Goal: Task Accomplishment & Management: Use online tool/utility

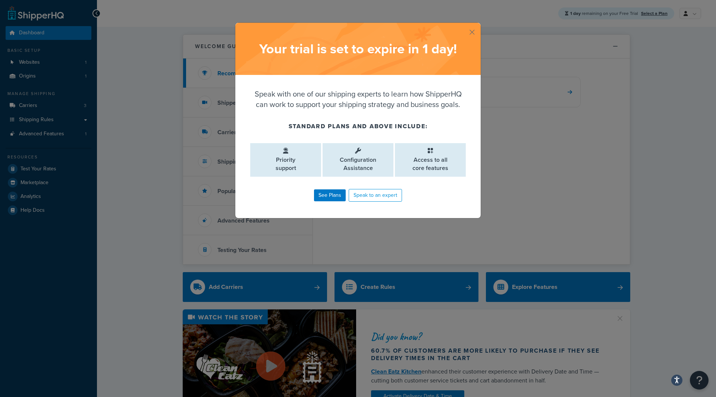
click at [465, 31] on div "Your trial is set to expire in 1 day !" at bounding box center [357, 49] width 245 height 52
click at [472, 32] on div "Your trial is set to expire in 1 day ! Speak with one of our shipping experts t…" at bounding box center [358, 120] width 246 height 196
click at [479, 25] on button "button" at bounding box center [480, 24] width 2 height 2
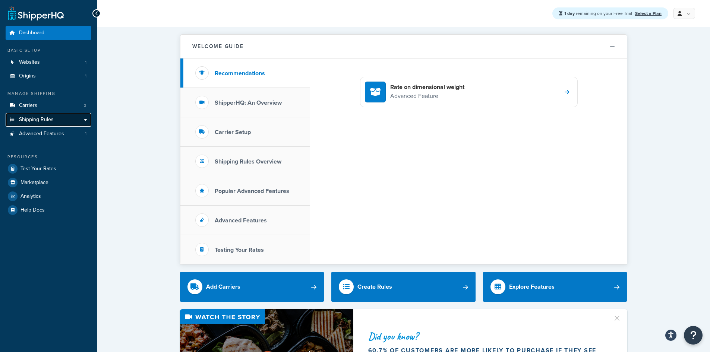
click at [76, 120] on link "Shipping Rules" at bounding box center [49, 120] width 86 height 14
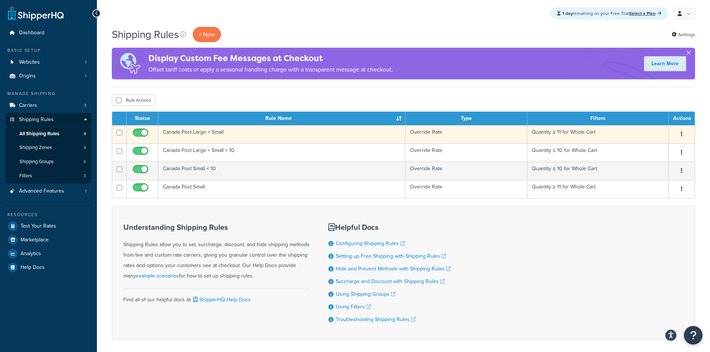
click at [249, 135] on td "Canada Post Large + Small" at bounding box center [281, 134] width 247 height 18
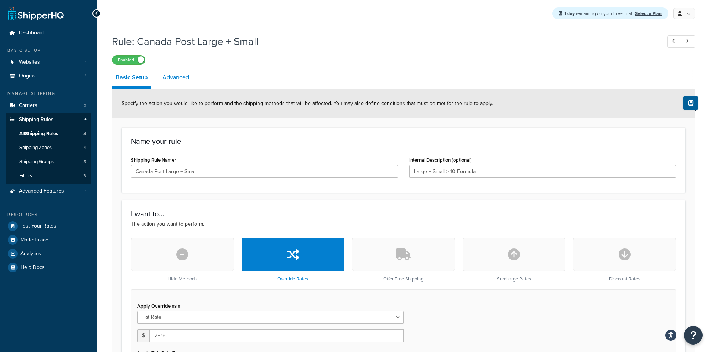
click at [192, 78] on link "Advanced" at bounding box center [176, 78] width 34 height 18
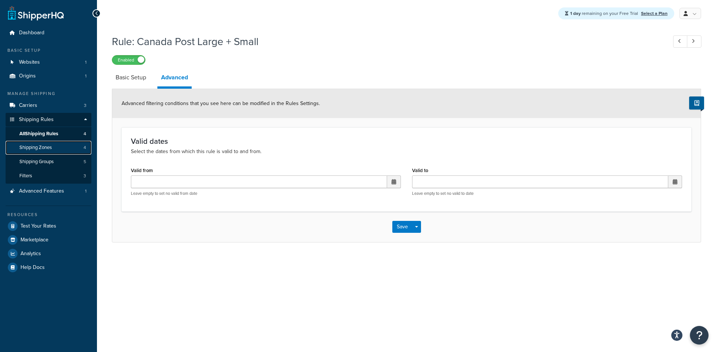
click at [47, 146] on span "Shipping Zones" at bounding box center [35, 148] width 32 height 6
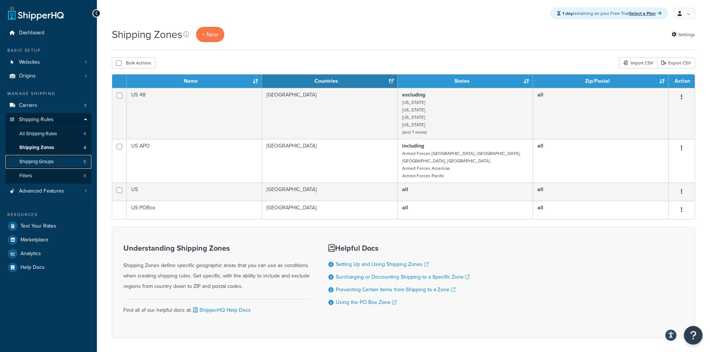
click at [68, 164] on link "Shipping Groups 5" at bounding box center [49, 162] width 86 height 14
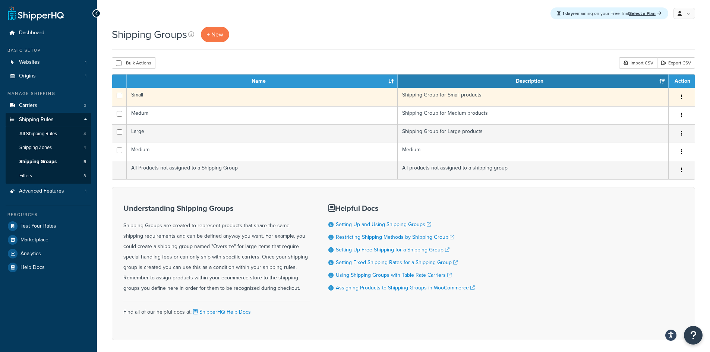
click at [154, 100] on td "Small" at bounding box center [262, 97] width 271 height 18
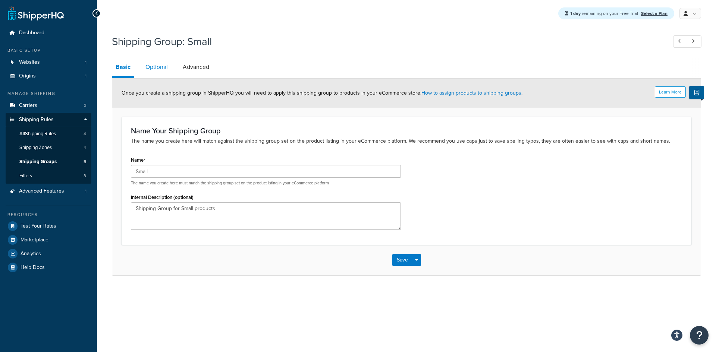
click at [160, 70] on link "Optional" at bounding box center [157, 67] width 30 height 18
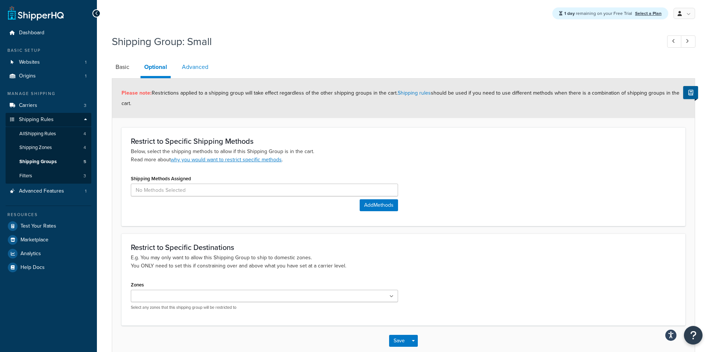
click at [190, 66] on link "Advanced" at bounding box center [195, 67] width 34 height 18
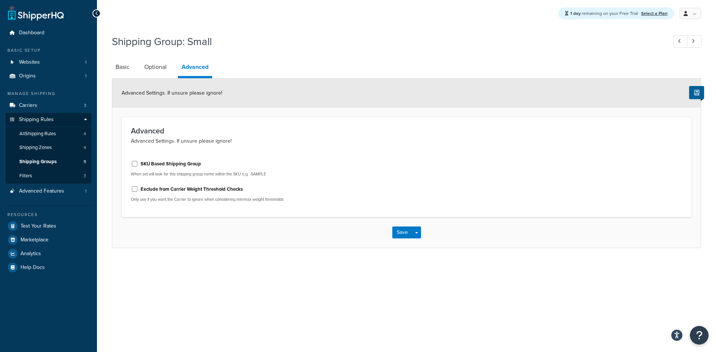
click at [194, 161] on label "SKU Based Shipping Group" at bounding box center [171, 164] width 60 height 7
click at [138, 161] on input "SKU Based Shipping Group" at bounding box center [134, 164] width 7 height 6
checkbox input "true"
click at [131, 68] on link "Basic" at bounding box center [122, 67] width 21 height 18
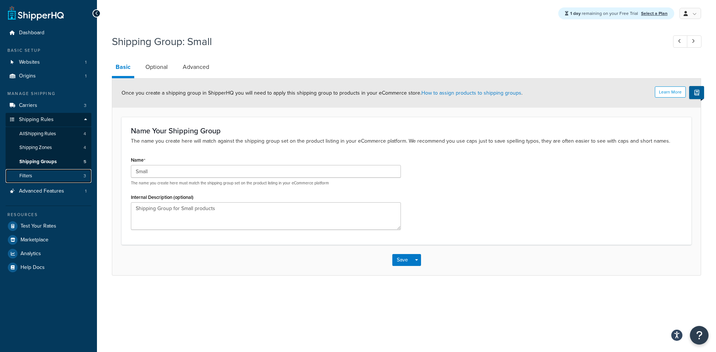
click at [60, 173] on link "Filters 3" at bounding box center [49, 176] width 86 height 14
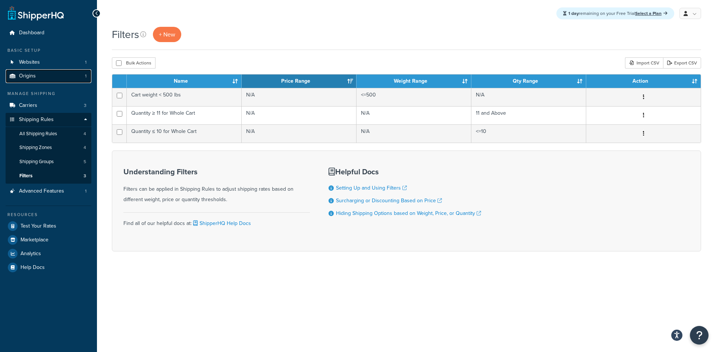
click at [69, 73] on link "Origins 1" at bounding box center [49, 76] width 86 height 14
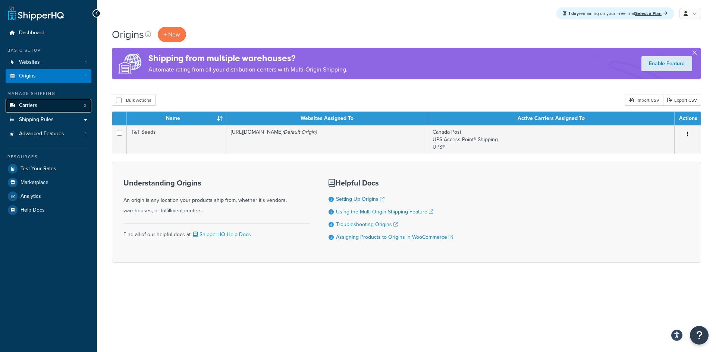
click at [52, 108] on link "Carriers 3" at bounding box center [49, 106] width 86 height 14
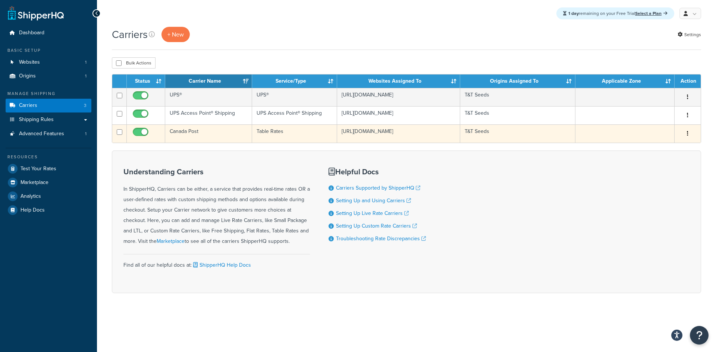
click at [295, 131] on td "Table Rates" at bounding box center [294, 133] width 85 height 18
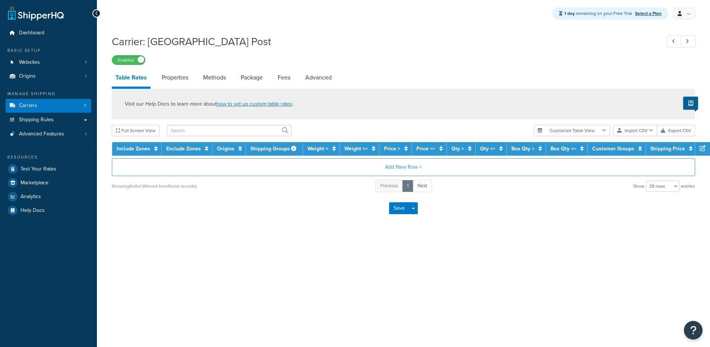
select select "25"
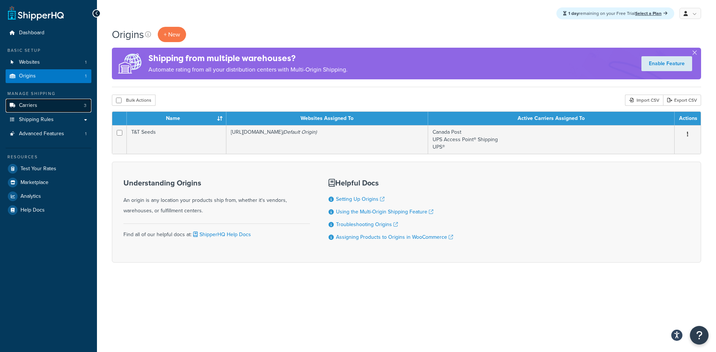
click at [38, 106] on link "Carriers 3" at bounding box center [49, 106] width 86 height 14
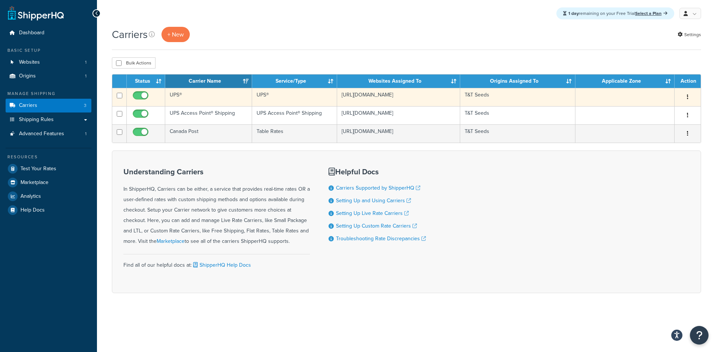
click at [184, 100] on td "UPS®" at bounding box center [208, 97] width 87 height 18
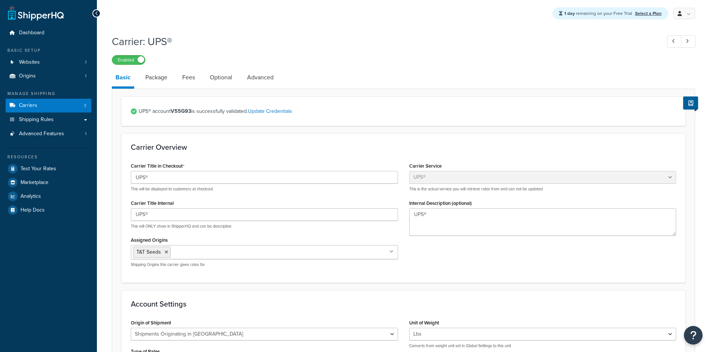
select select "ups"
select select "can"
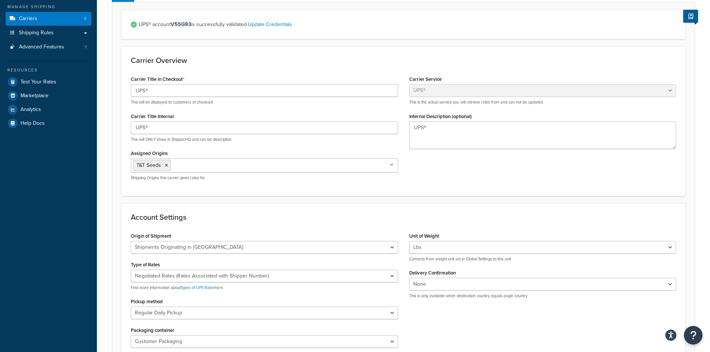
scroll to position [174, 0]
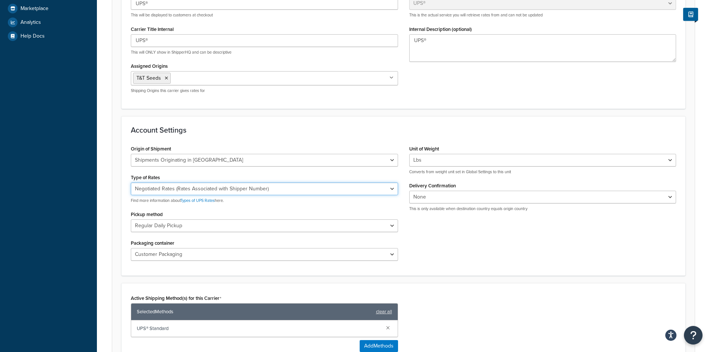
click at [271, 192] on select "Negotiated Rates (Rates Associated with Shipper Number) Daily Rates Retail Rate…" at bounding box center [264, 189] width 267 height 13
click at [272, 192] on select "Negotiated Rates (Rates Associated with Shipper Number) Daily Rates Retail Rate…" at bounding box center [264, 189] width 267 height 13
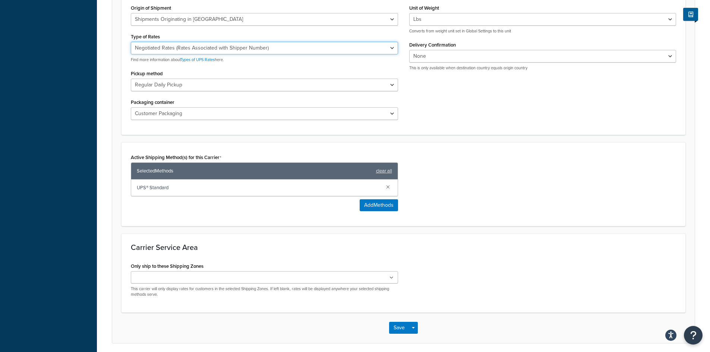
scroll to position [344, 0]
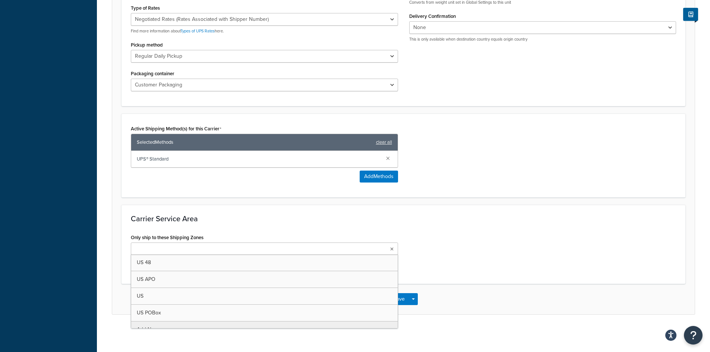
click at [220, 254] on ul at bounding box center [264, 249] width 267 height 12
click at [478, 225] on div "Carrier Service Area Only ship to these Shipping Zones US 48 US APO US US POBox…" at bounding box center [404, 244] width 564 height 79
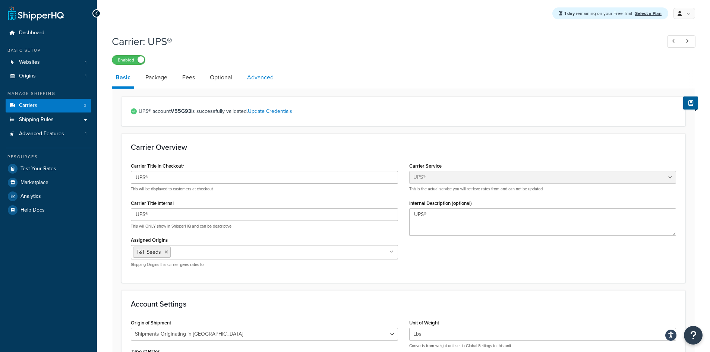
click at [269, 82] on link "Advanced" at bounding box center [260, 78] width 34 height 18
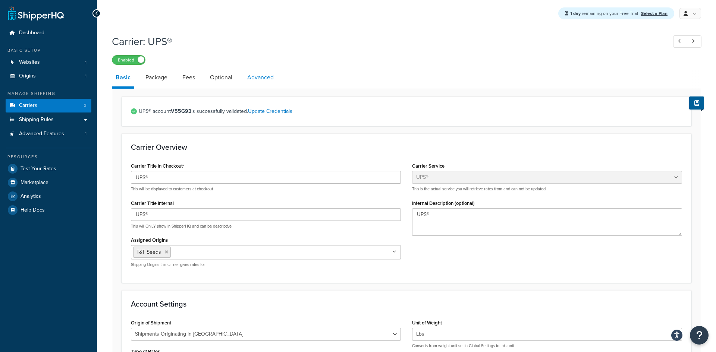
select select "false"
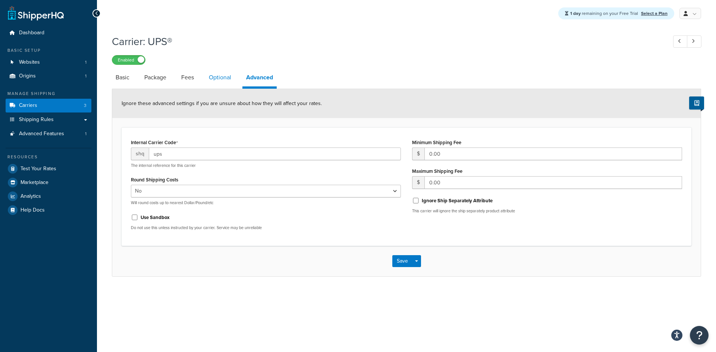
click at [219, 77] on link "Optional" at bounding box center [220, 78] width 30 height 18
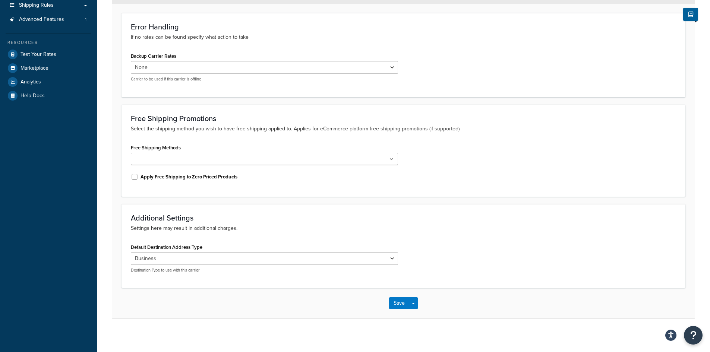
scroll to position [119, 0]
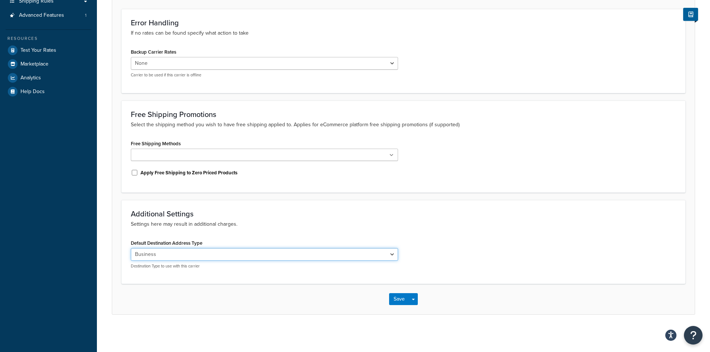
click at [167, 255] on select "Residential Business" at bounding box center [264, 254] width 267 height 13
select select "residential"
click at [131, 248] on select "Residential Business" at bounding box center [264, 254] width 267 height 13
click at [179, 247] on div "Default Destination Address Type Residential Business Destination Type to use w…" at bounding box center [264, 253] width 267 height 31
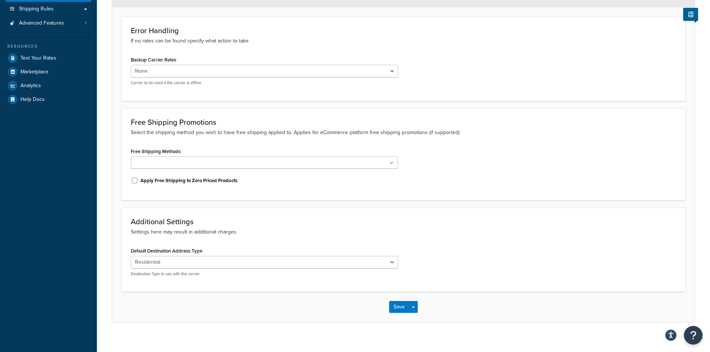
scroll to position [32, 0]
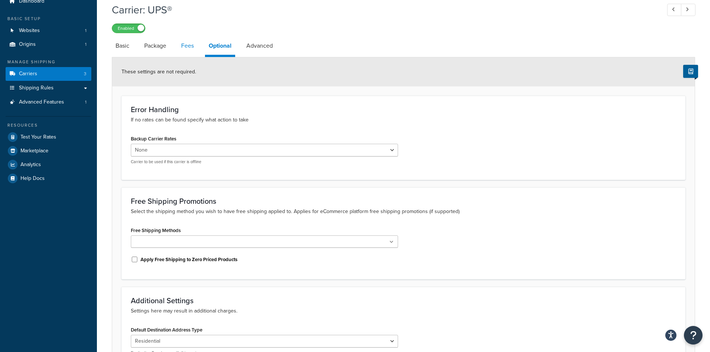
click at [195, 48] on link "Fees" at bounding box center [187, 46] width 20 height 18
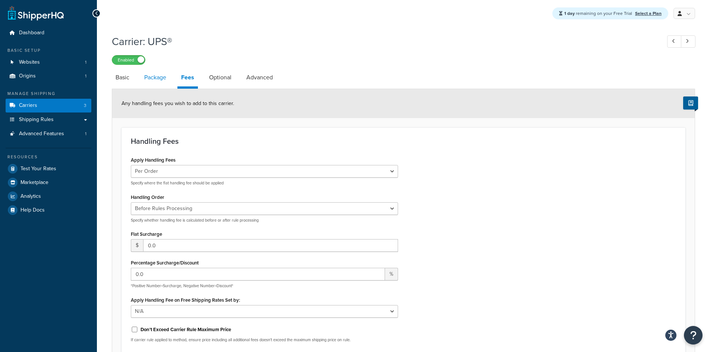
click at [159, 79] on link "Package" at bounding box center [155, 78] width 29 height 18
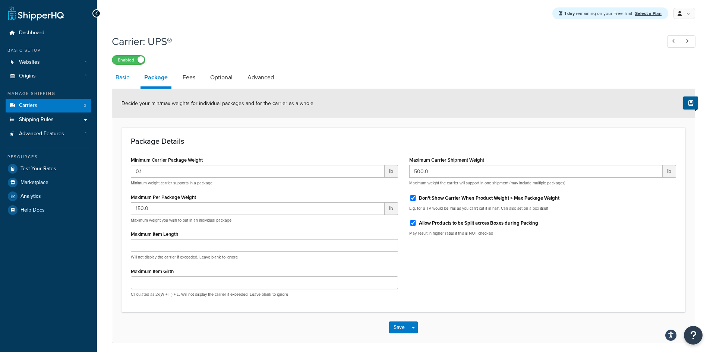
click at [121, 78] on link "Basic" at bounding box center [122, 78] width 21 height 18
select select "ups"
select select "can"
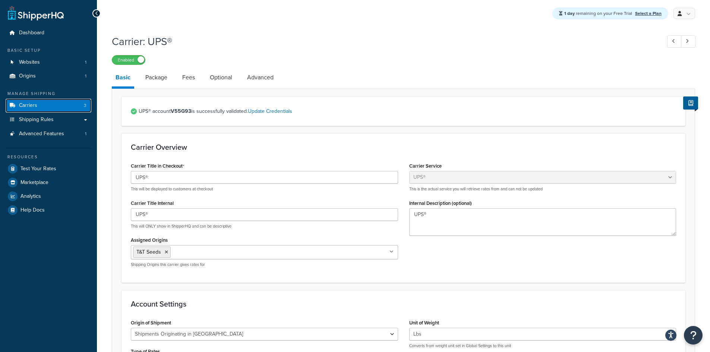
click at [28, 105] on span "Carriers" at bounding box center [28, 105] width 18 height 6
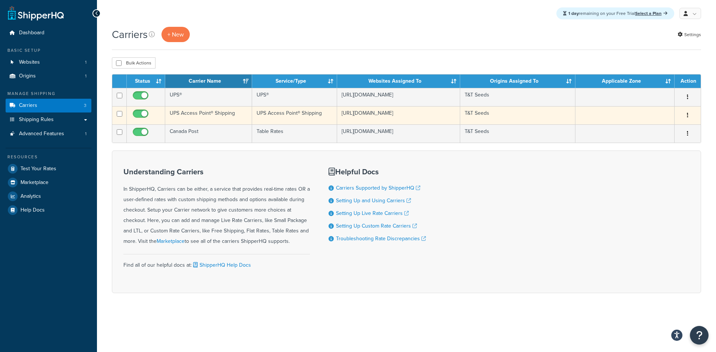
click at [226, 111] on td "UPS Access Point® Shipping" at bounding box center [208, 115] width 87 height 18
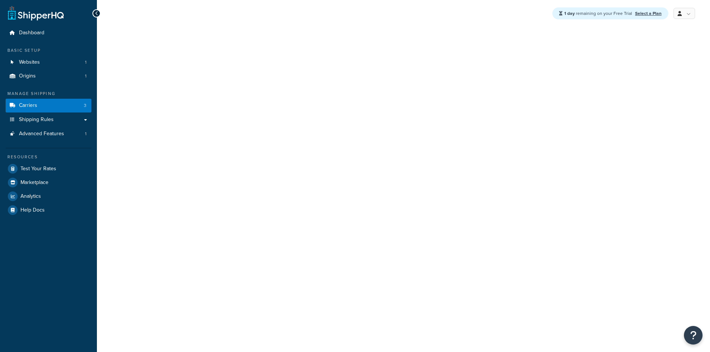
select select "accessPoint"
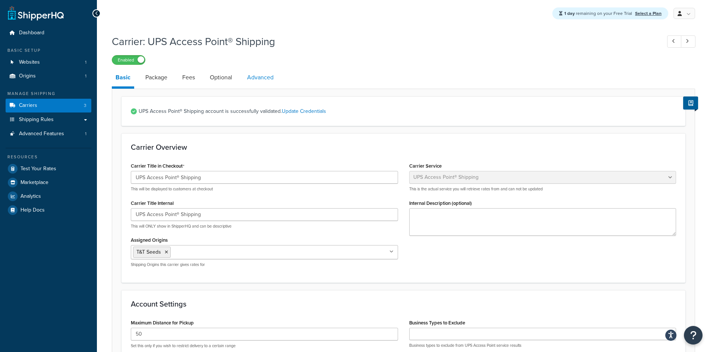
click at [275, 76] on link "Advanced" at bounding box center [260, 78] width 34 height 18
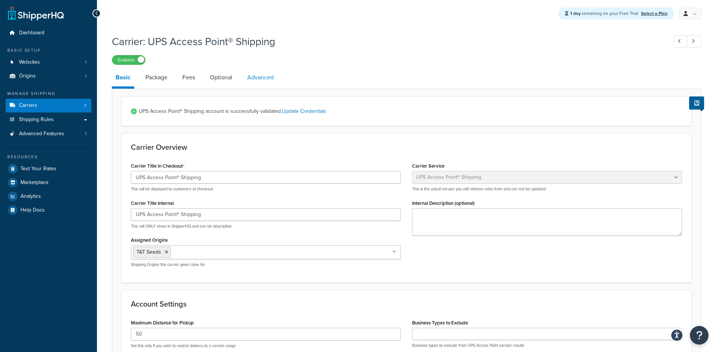
select select "false"
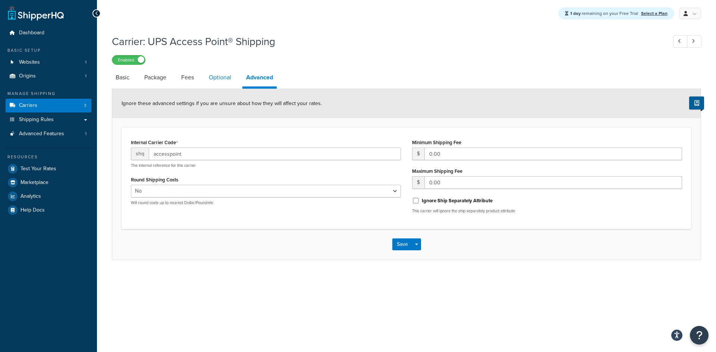
click at [215, 78] on link "Optional" at bounding box center [220, 78] width 30 height 18
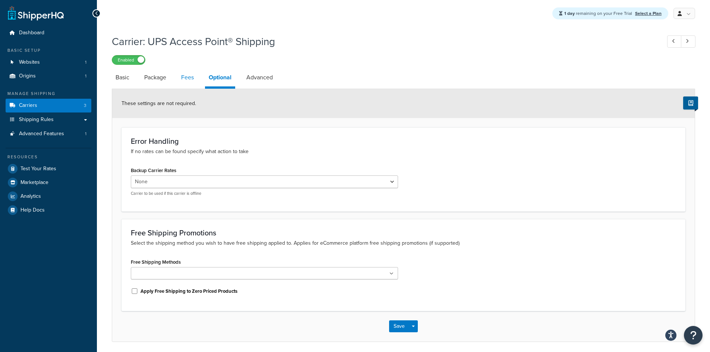
click at [194, 78] on link "Fees" at bounding box center [187, 78] width 20 height 18
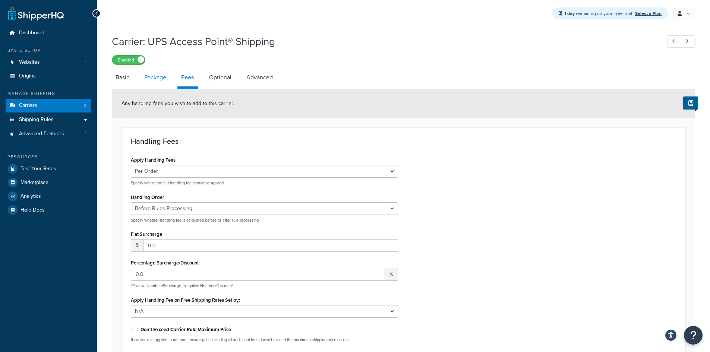
click at [163, 78] on link "Package" at bounding box center [155, 78] width 29 height 18
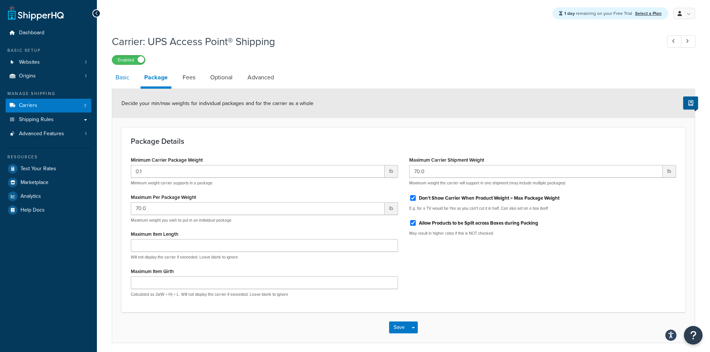
click at [124, 79] on link "Basic" at bounding box center [122, 78] width 21 height 18
select select "accessPoint"
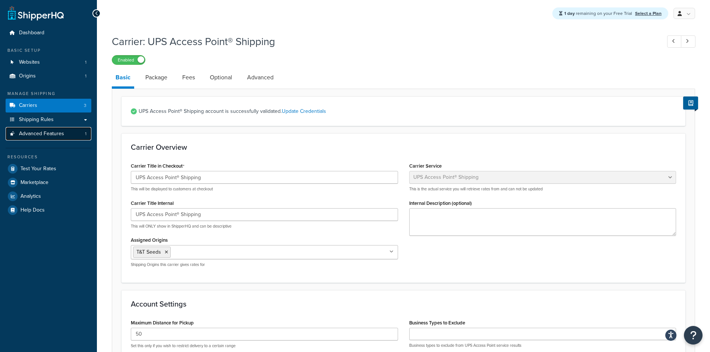
click at [37, 136] on span "Advanced Features" at bounding box center [41, 134] width 45 height 6
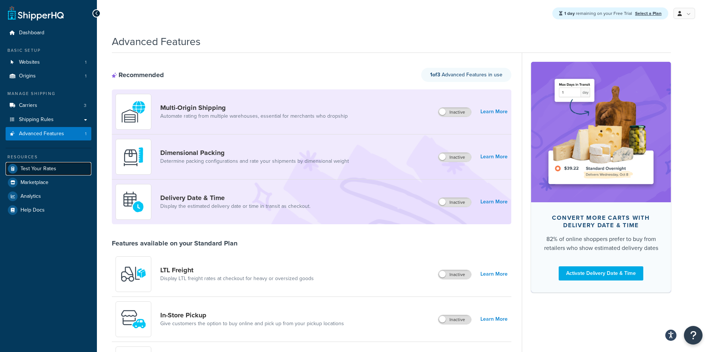
click at [48, 173] on link "Test Your Rates" at bounding box center [49, 168] width 86 height 13
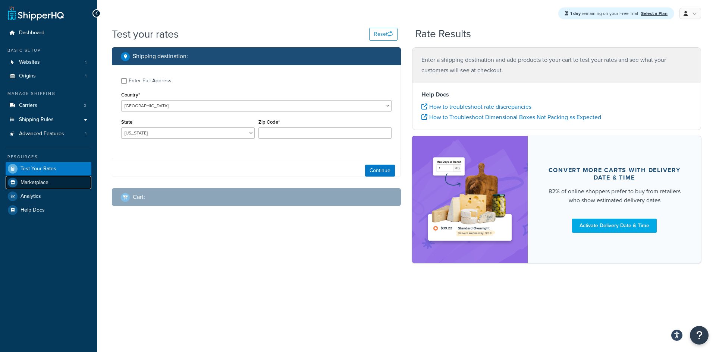
click at [40, 184] on span "Marketplace" at bounding box center [34, 183] width 28 height 6
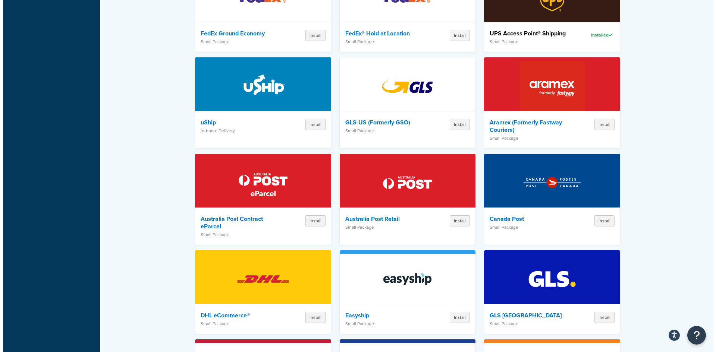
scroll to position [435, 0]
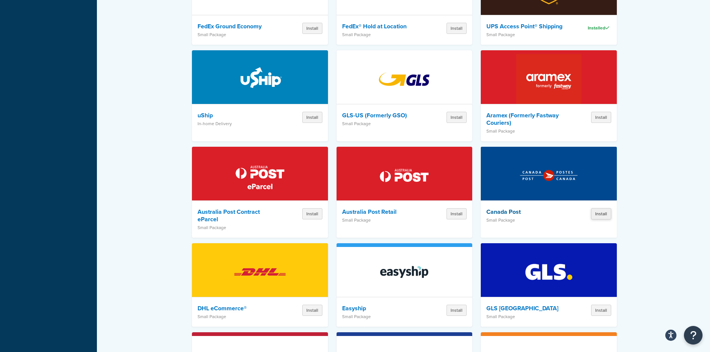
click at [592, 208] on button "Install" at bounding box center [601, 213] width 20 height 11
